Goal: Task Accomplishment & Management: Use online tool/utility

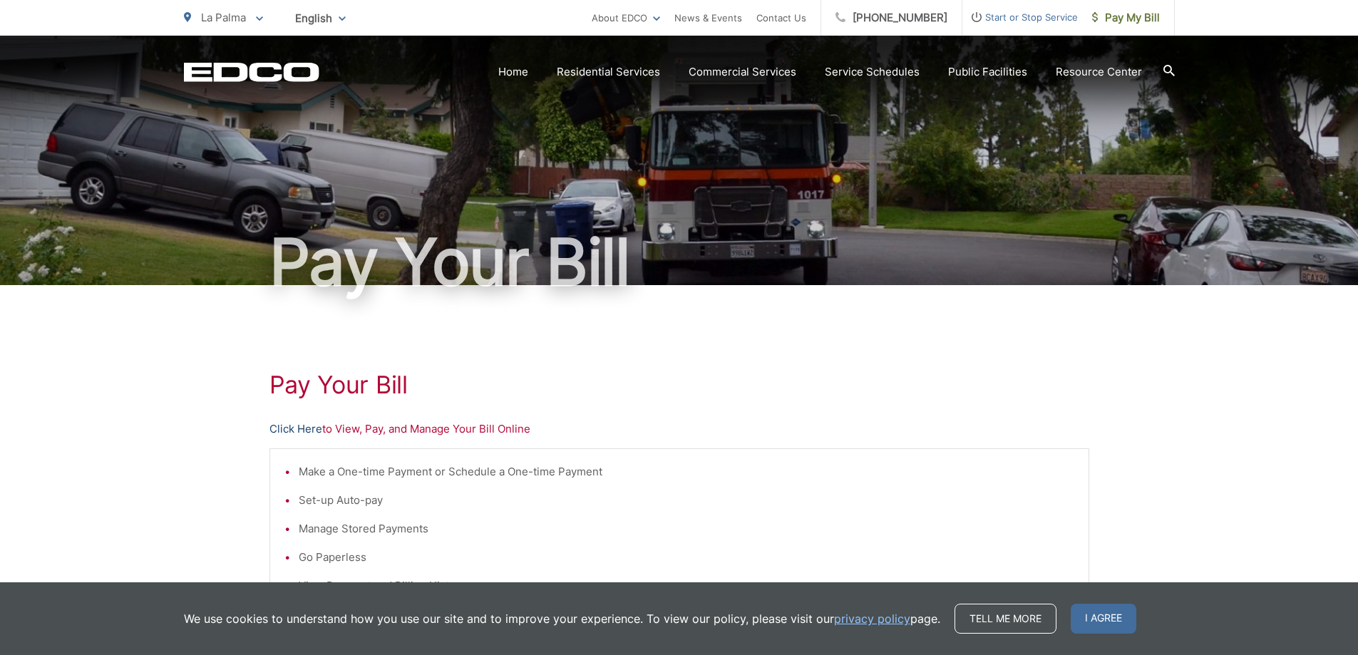
click at [312, 427] on link "Click Here" at bounding box center [296, 429] width 53 height 17
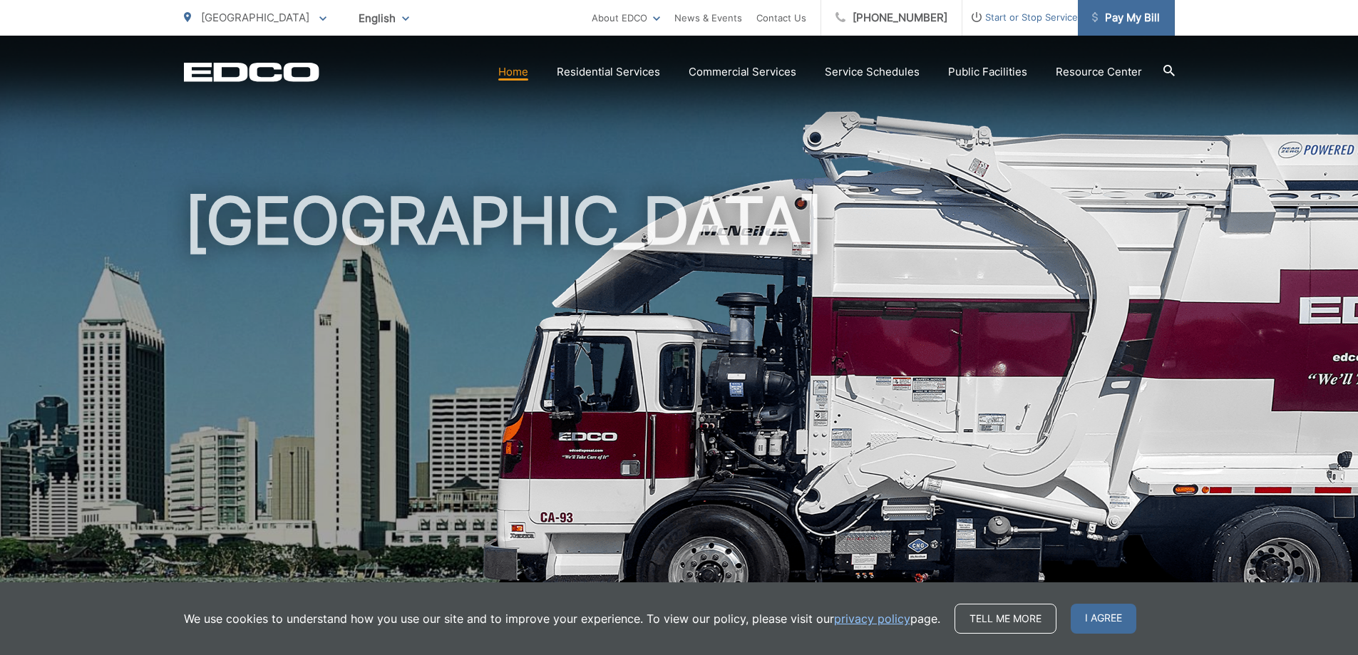
click at [1129, 18] on span "Pay My Bill" at bounding box center [1126, 17] width 68 height 17
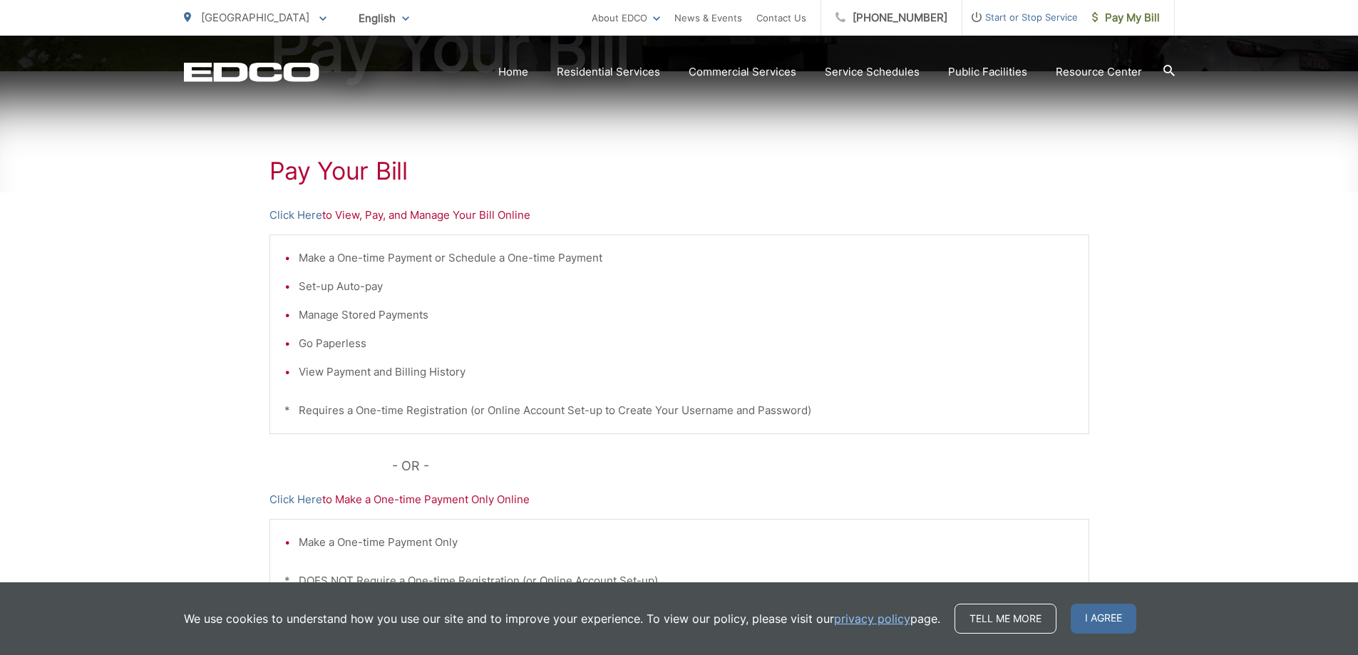
scroll to position [285, 0]
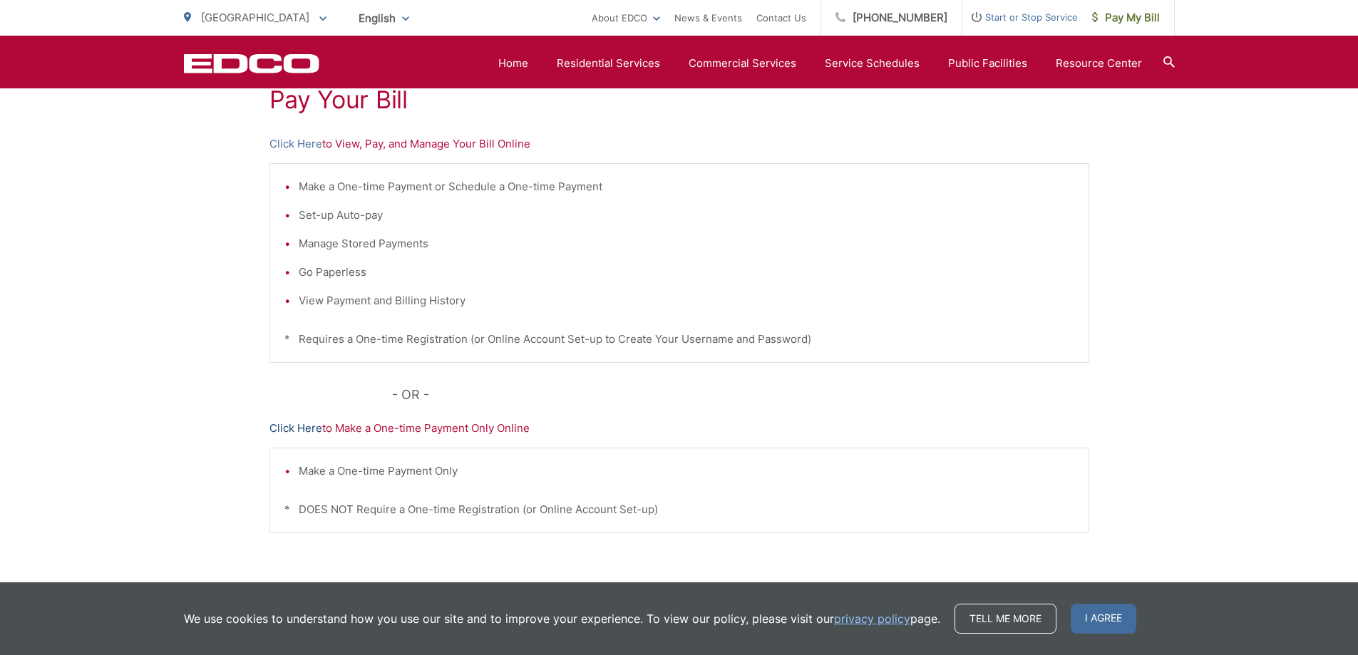
click at [290, 426] on link "Click Here" at bounding box center [296, 428] width 53 height 17
